Goal: Use online tool/utility: Utilize a website feature to perform a specific function

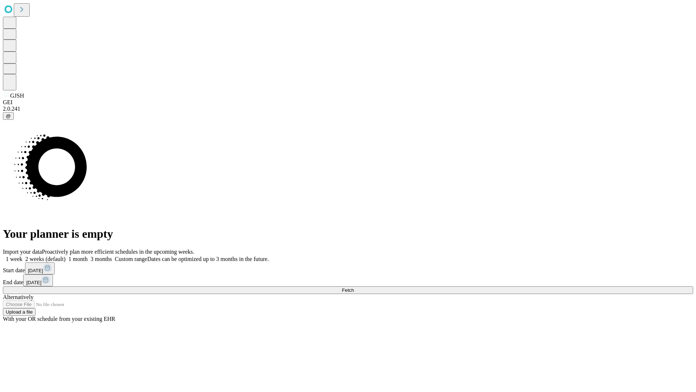
click at [354, 287] on span "Fetch" at bounding box center [348, 289] width 12 height 5
